Goal: Navigation & Orientation: Find specific page/section

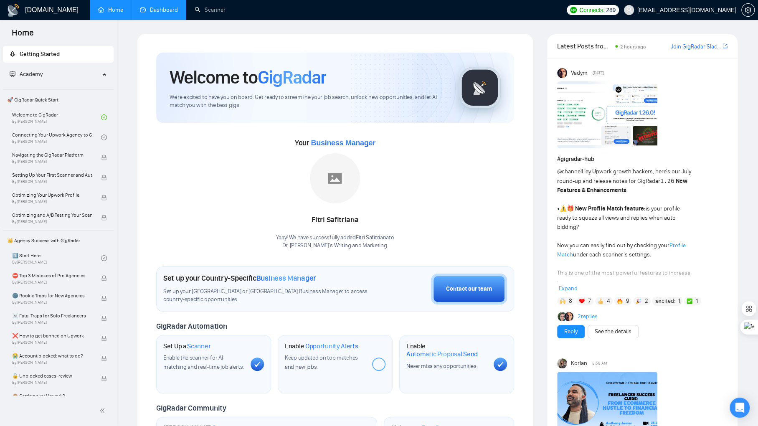
click at [173, 6] on link "Dashboard" at bounding box center [159, 9] width 38 height 7
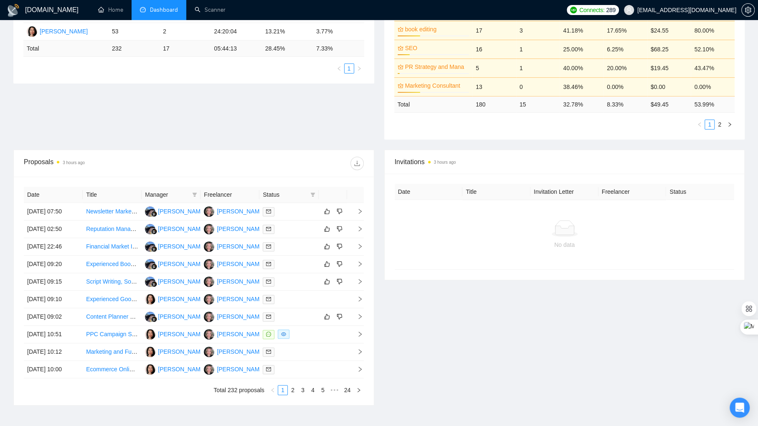
scroll to position [202, 0]
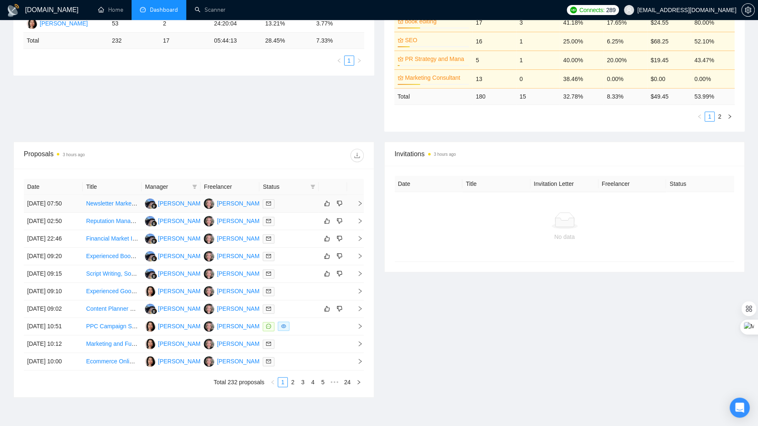
click at [291, 207] on div at bounding box center [289, 204] width 52 height 10
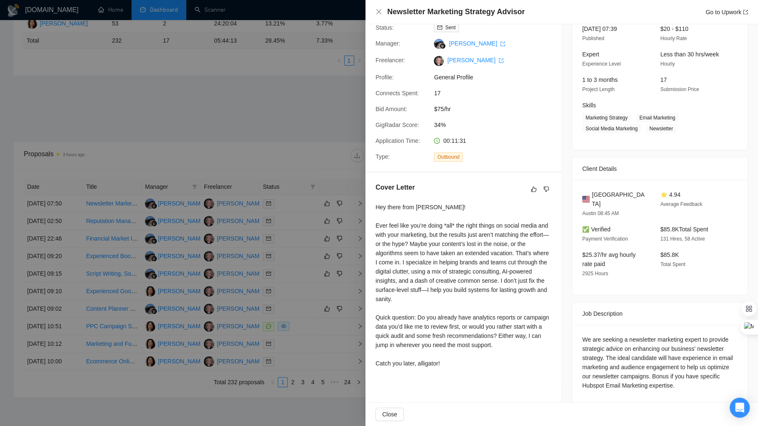
scroll to position [61, 0]
click at [330, 253] on div at bounding box center [379, 213] width 758 height 426
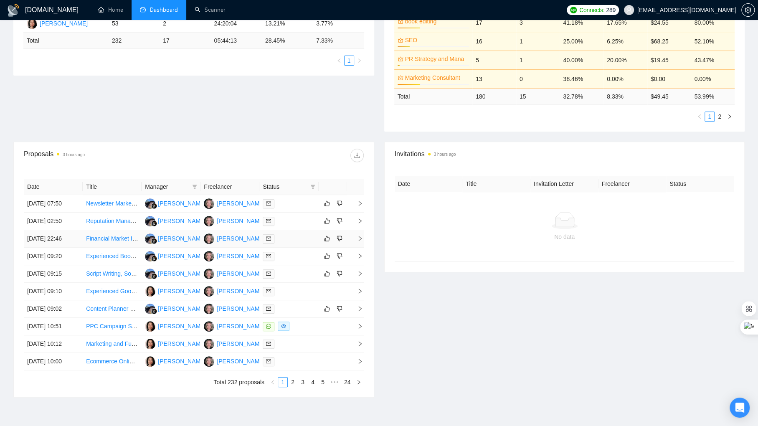
click at [306, 248] on td at bounding box center [288, 239] width 59 height 18
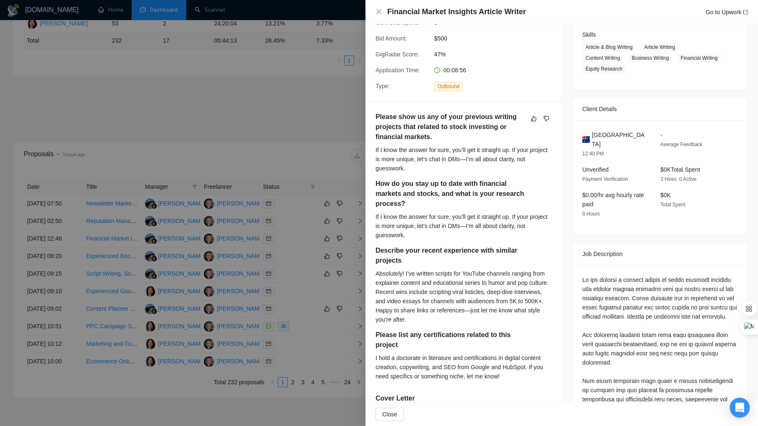
scroll to position [143, 0]
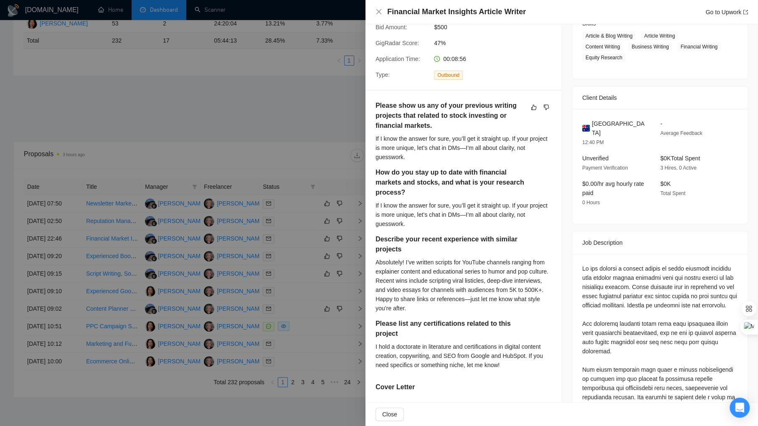
click at [349, 320] on div at bounding box center [379, 213] width 758 height 426
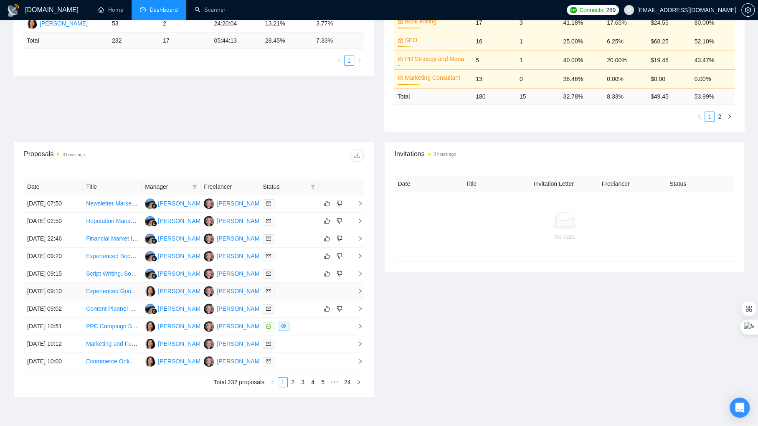
click at [302, 296] on div at bounding box center [289, 291] width 52 height 10
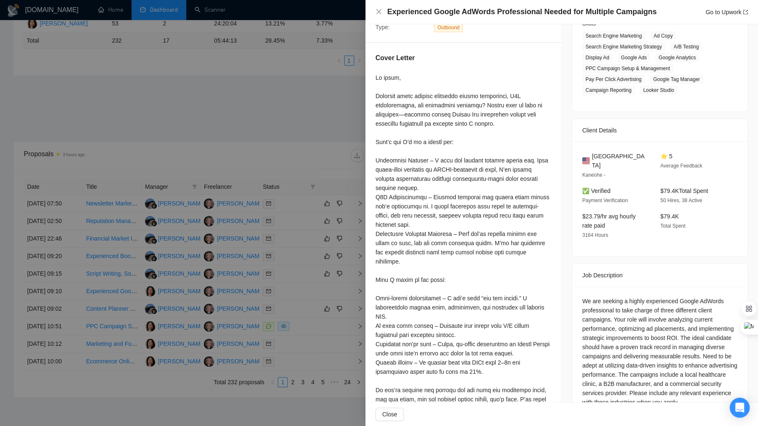
click at [281, 291] on div at bounding box center [379, 213] width 758 height 426
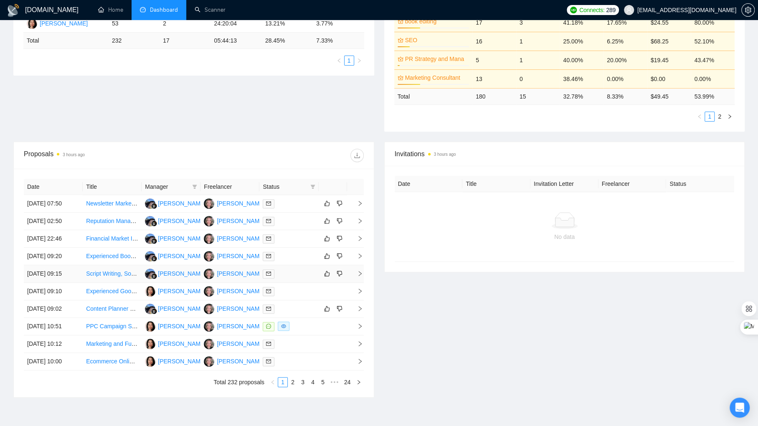
click at [287, 283] on td at bounding box center [288, 274] width 59 height 18
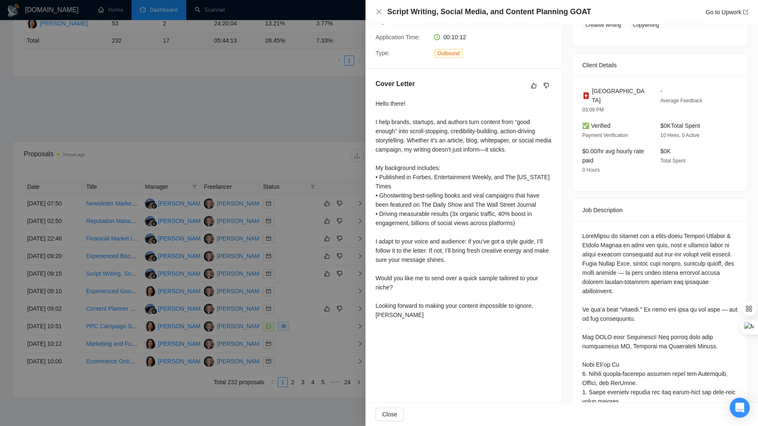
scroll to position [179, 0]
